Goal: Information Seeking & Learning: Learn about a topic

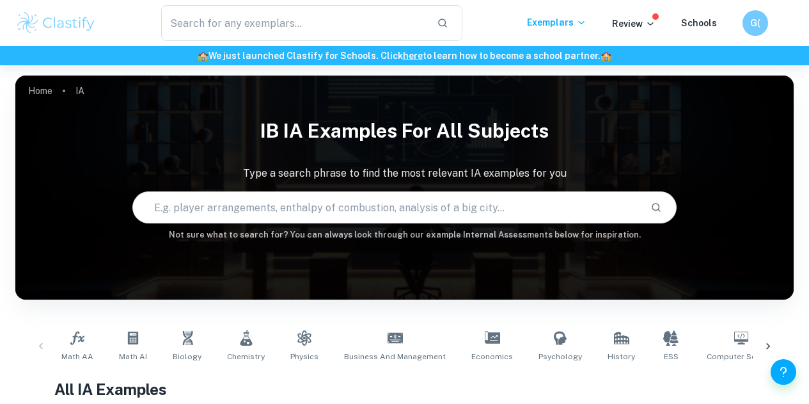
scroll to position [65, 0]
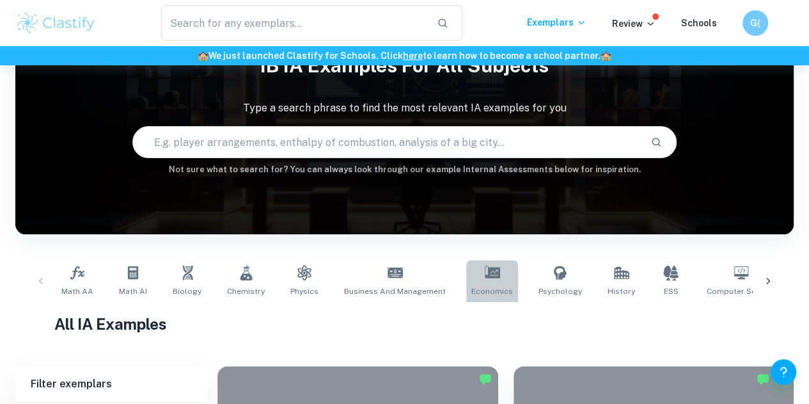
click at [492, 280] on link "Economics" at bounding box center [492, 281] width 52 height 42
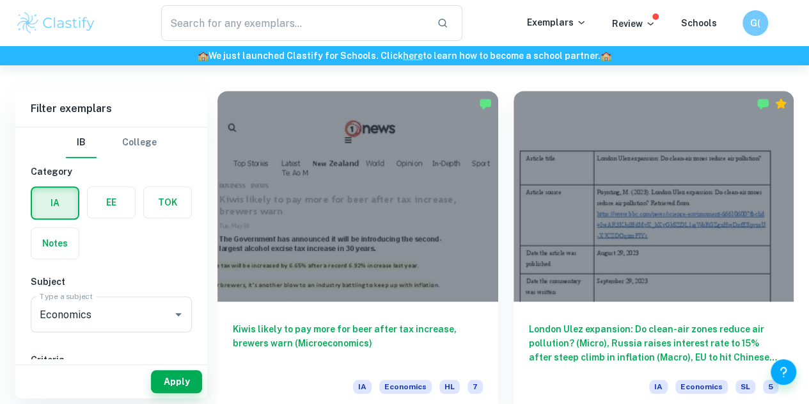
scroll to position [341, 0]
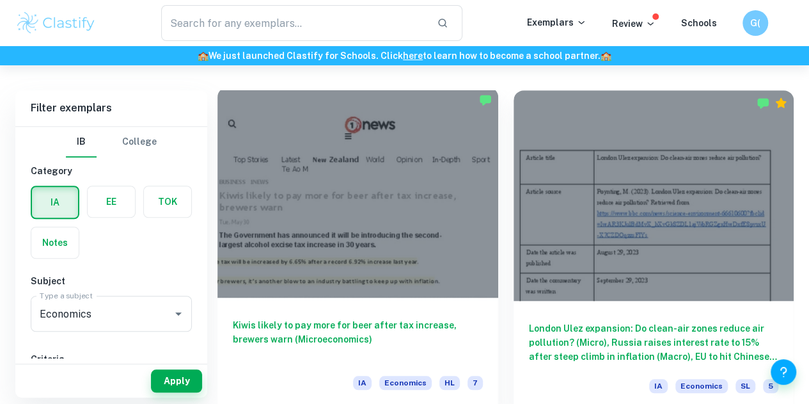
click at [358, 318] on h6 "Kiwis likely to pay more for beer after tax increase, brewers warn (Microeconom…" at bounding box center [358, 339] width 250 height 42
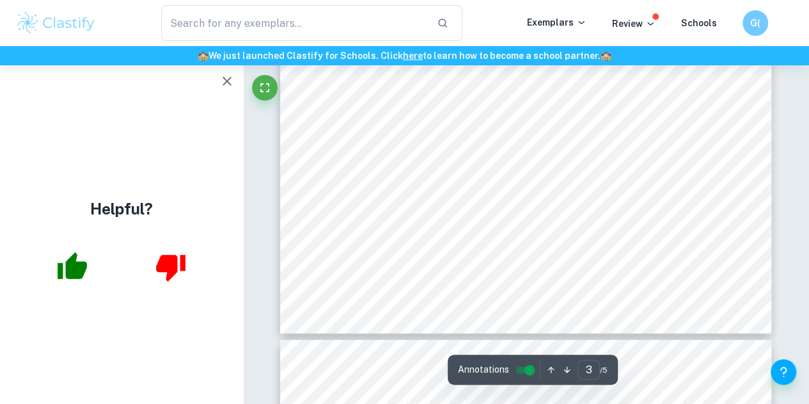
scroll to position [1922, 0]
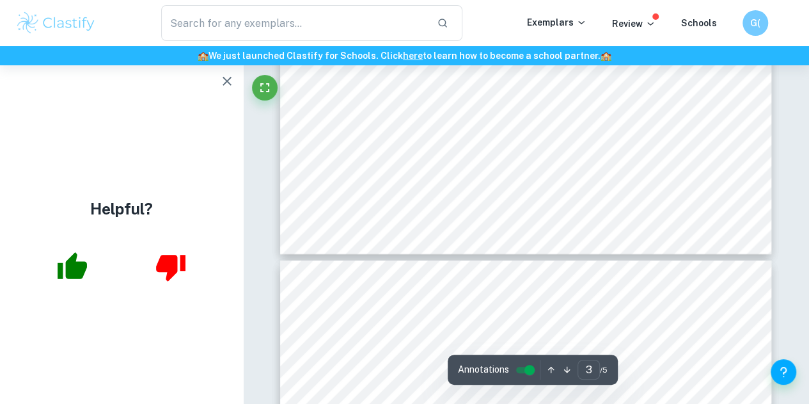
type input "4"
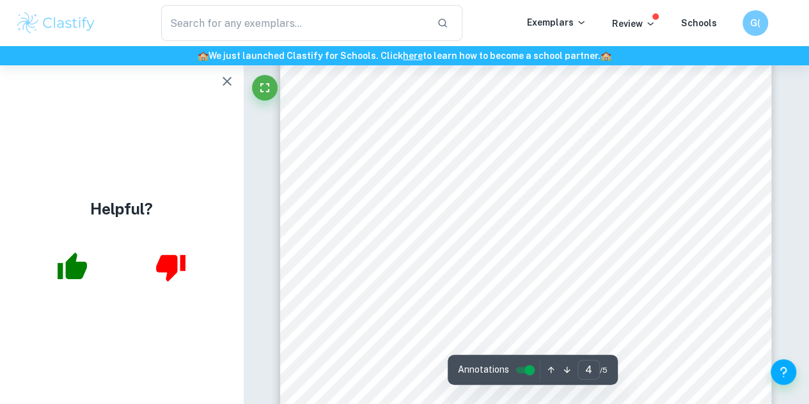
scroll to position [2462, 0]
click at [611, 134] on div at bounding box center [526, 138] width 398 height 27
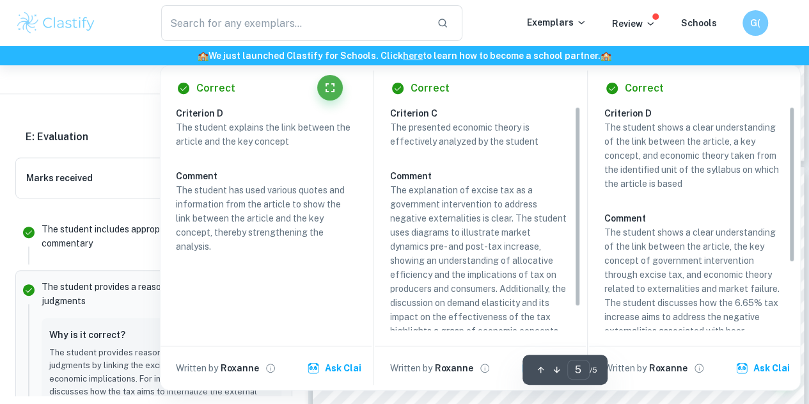
scroll to position [2715, 0]
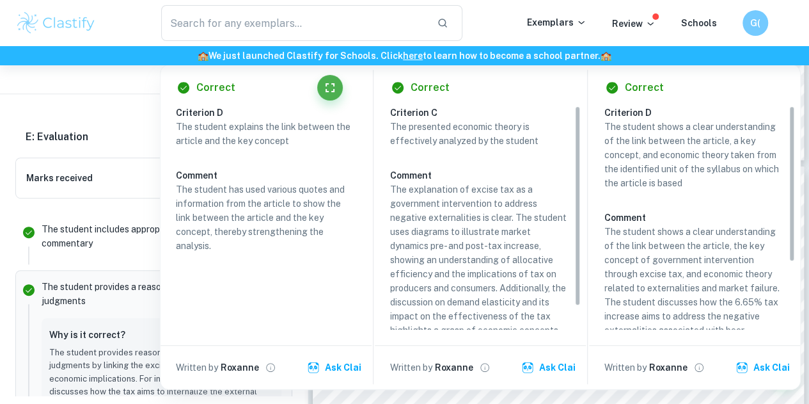
click at [139, 208] on ul "The student includes appropriate judgments in the commentary The student provid…" at bounding box center [153, 410] width 277 height 405
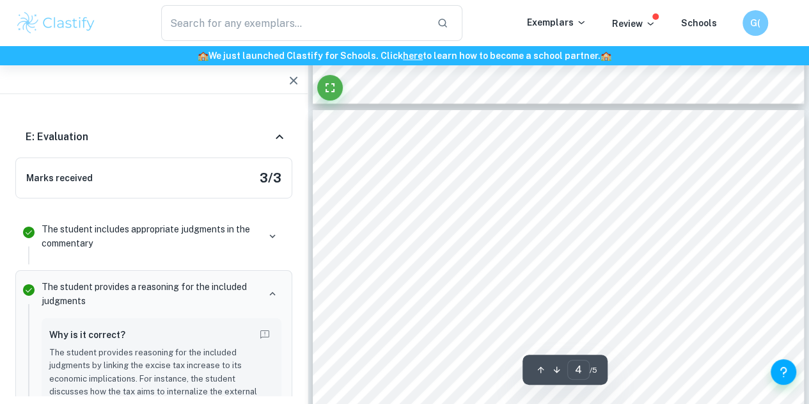
scroll to position [2068, 0]
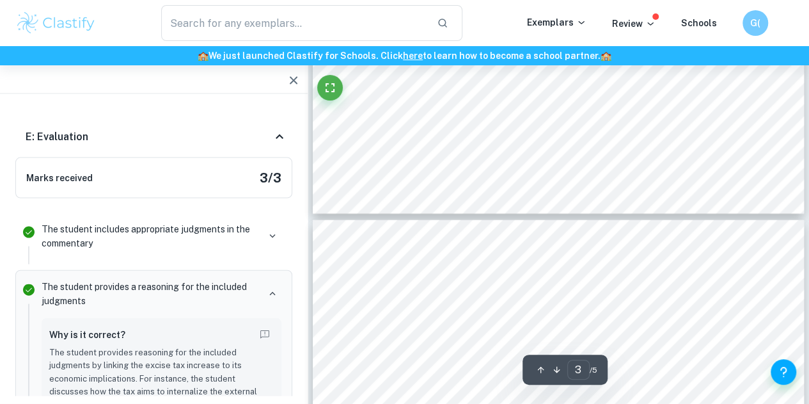
type input "2"
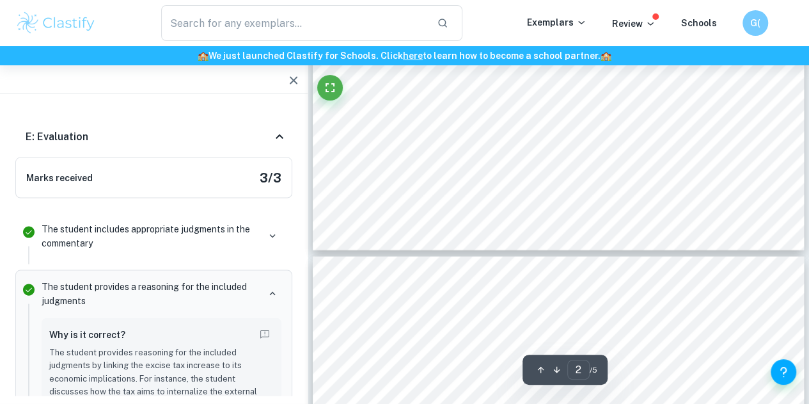
scroll to position [1120, 0]
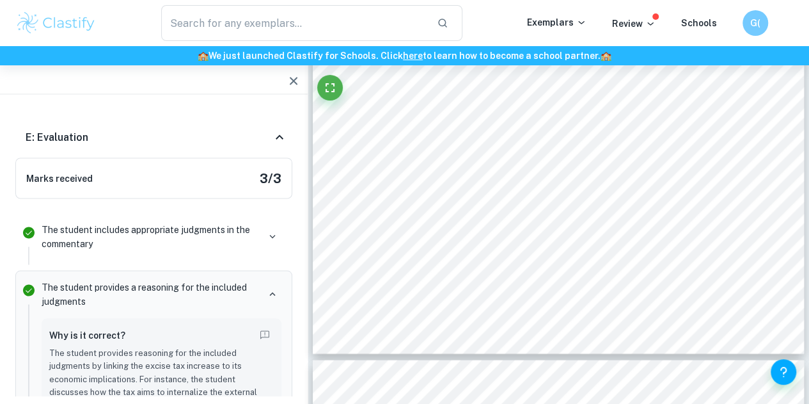
click at [293, 80] on icon "button" at bounding box center [294, 81] width 8 height 8
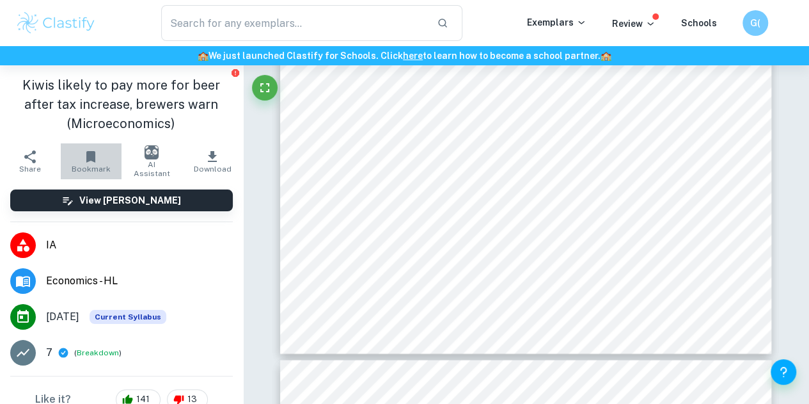
click at [88, 154] on icon "button" at bounding box center [90, 157] width 9 height 12
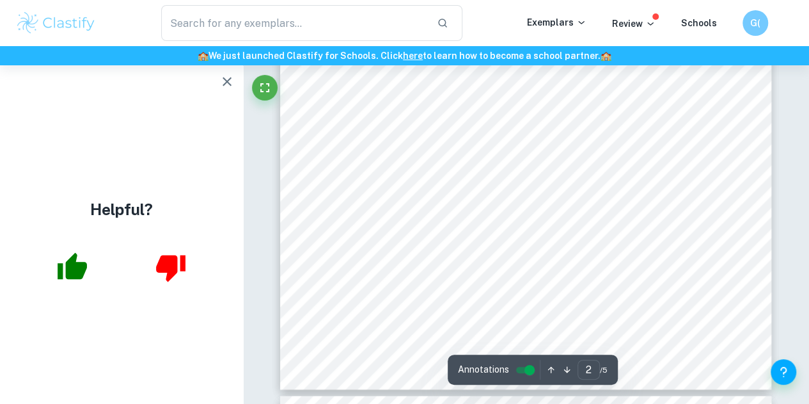
scroll to position [1169, 0]
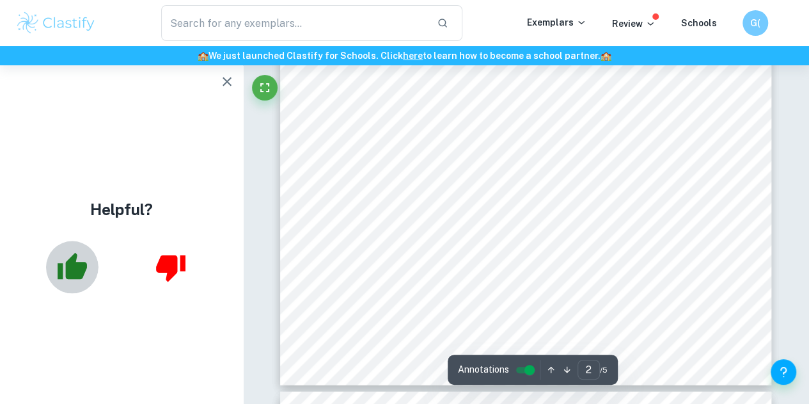
click at [70, 263] on icon "button" at bounding box center [72, 265] width 29 height 27
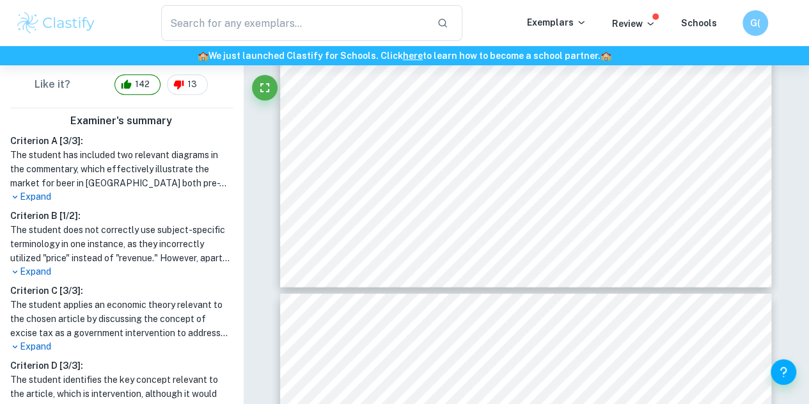
scroll to position [318, 0]
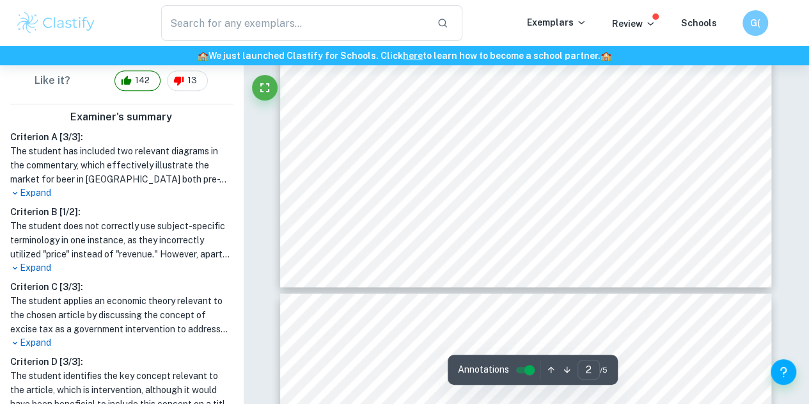
type input "3"
